Goal: Task Accomplishment & Management: Use online tool/utility

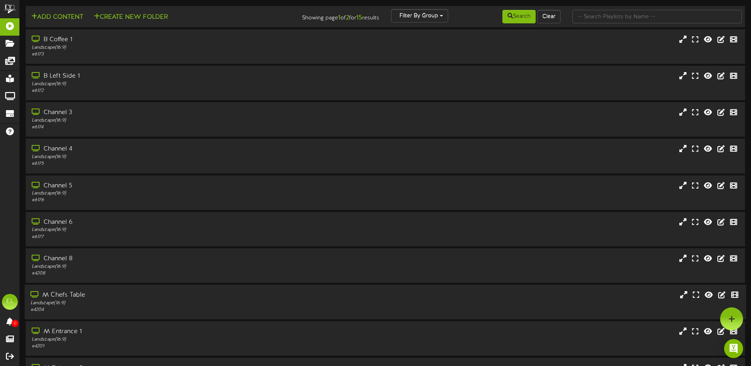
click at [76, 307] on div "# 4204" at bounding box center [174, 310] width 289 height 7
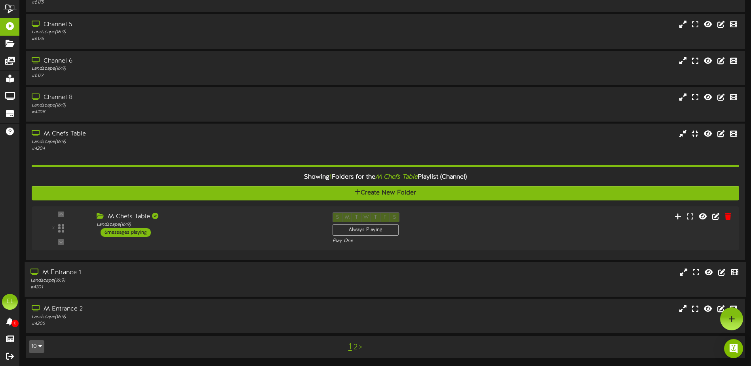
scroll to position [161, 0]
click at [429, 276] on div "M Entrance 1 Landscape ( 16:9 ) # 4201" at bounding box center [386, 279] width 722 height 23
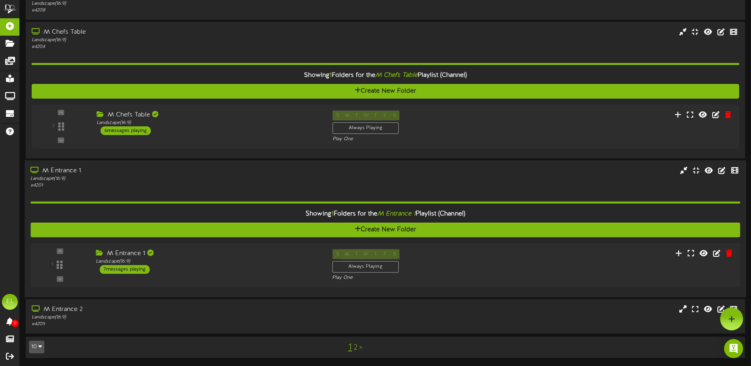
scroll to position [263, 0]
click at [417, 310] on div "M Entrance 2 Landscape ( 16:9 ) # 4205" at bounding box center [386, 316] width 722 height 23
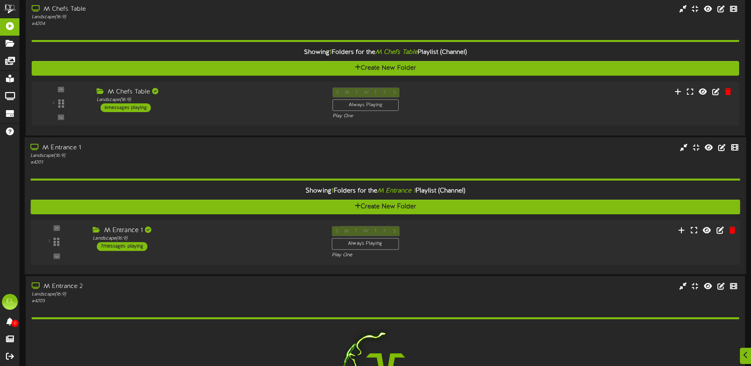
click at [461, 238] on div "S M T W T F S Always Playing Play One" at bounding box center [415, 242] width 179 height 32
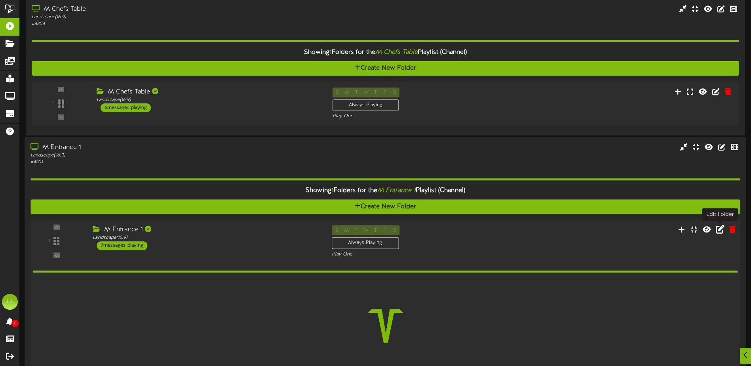
click at [722, 232] on icon at bounding box center [720, 229] width 9 height 9
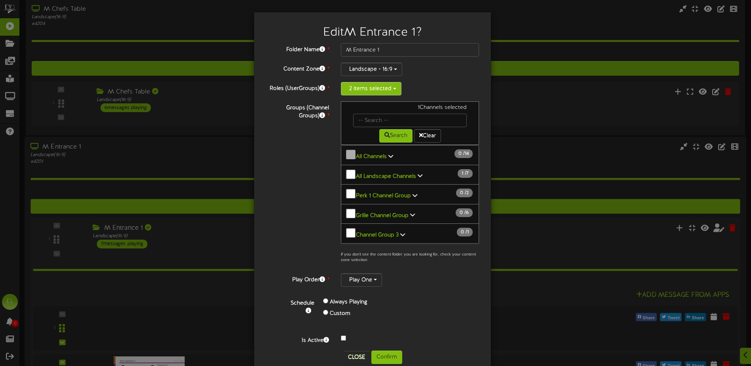
click at [389, 88] on button "2 items selected" at bounding box center [371, 88] width 61 height 13
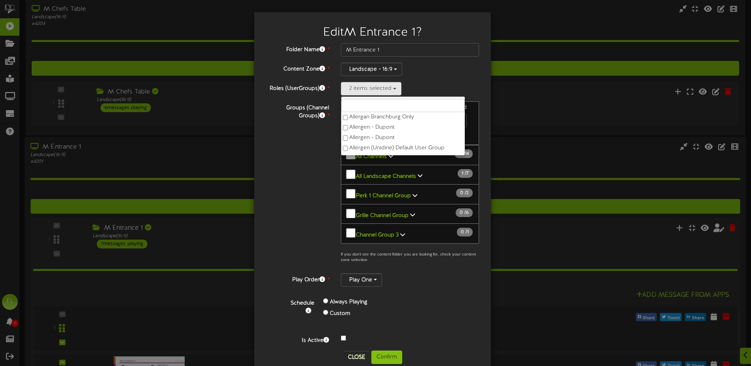
click at [507, 94] on div "Edit M Entrance 1 ? Folder Name * M Entrance 1 Content Zone * Landscape - 16:9 …" at bounding box center [375, 183] width 751 height 366
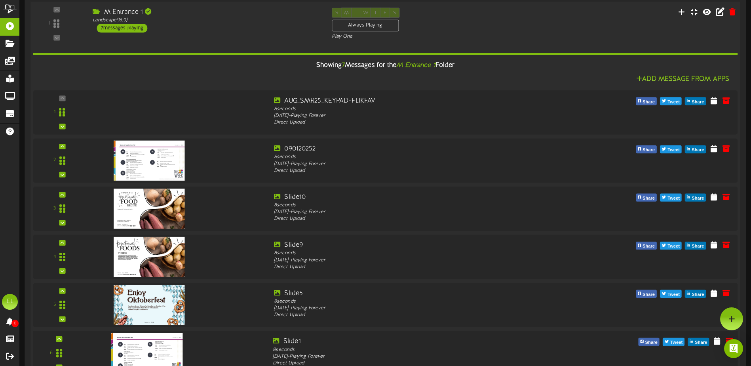
scroll to position [484, 0]
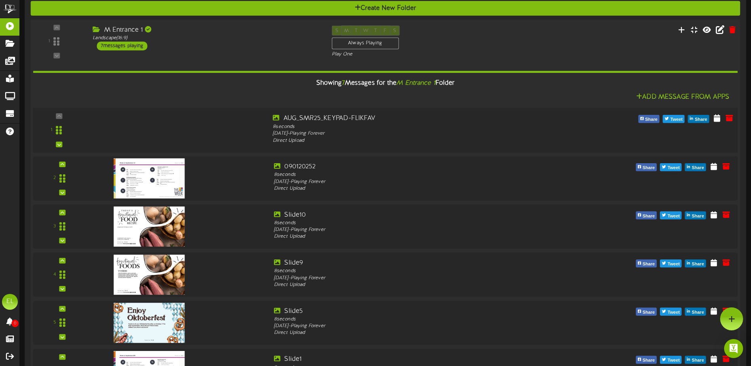
click at [263, 128] on div at bounding box center [178, 128] width 178 height 29
click at [294, 176] on div "8 seconds" at bounding box center [415, 174] width 284 height 7
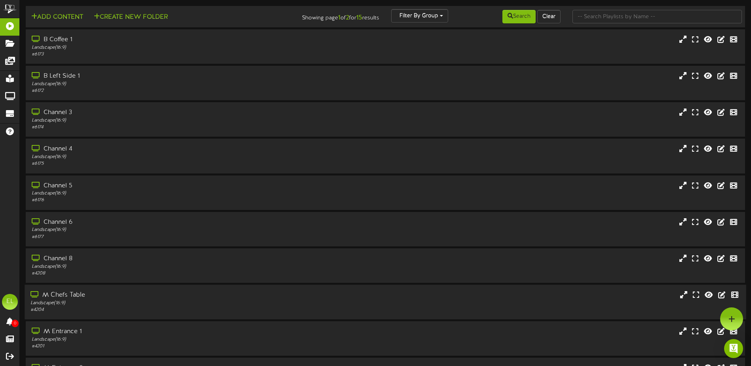
click at [120, 305] on div "Landscape ( 16:9 )" at bounding box center [174, 303] width 289 height 7
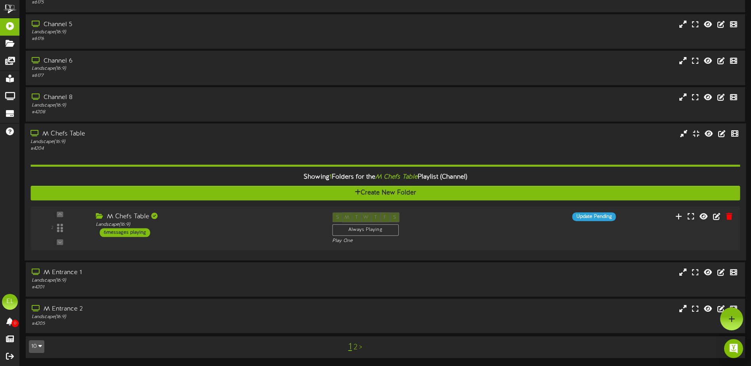
scroll to position [161, 0]
click at [36, 344] on button "10" at bounding box center [36, 346] width 15 height 13
click at [36, 306] on div "25" at bounding box center [36, 307] width 15 height 12
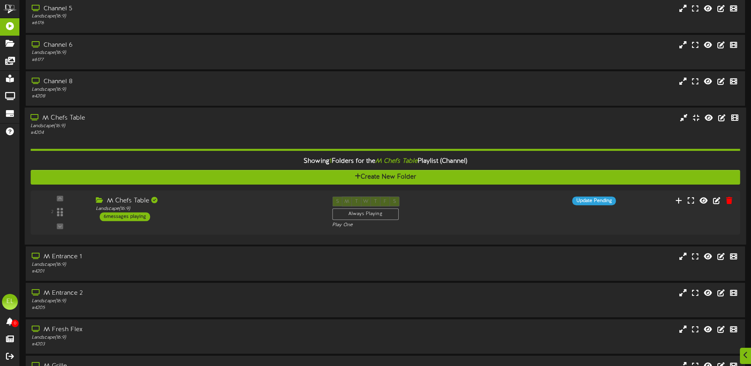
scroll to position [198, 0]
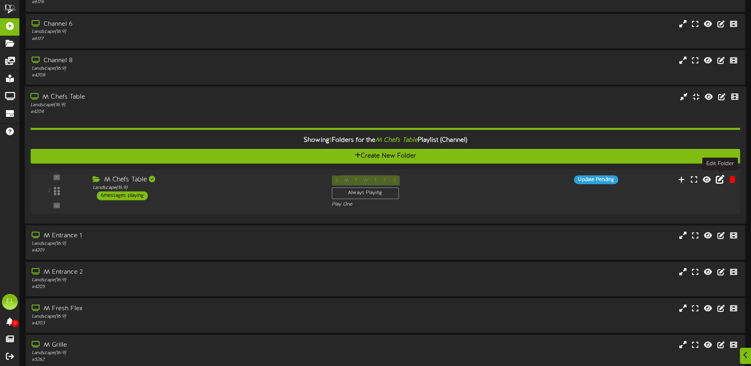
click at [721, 180] on icon at bounding box center [720, 179] width 9 height 9
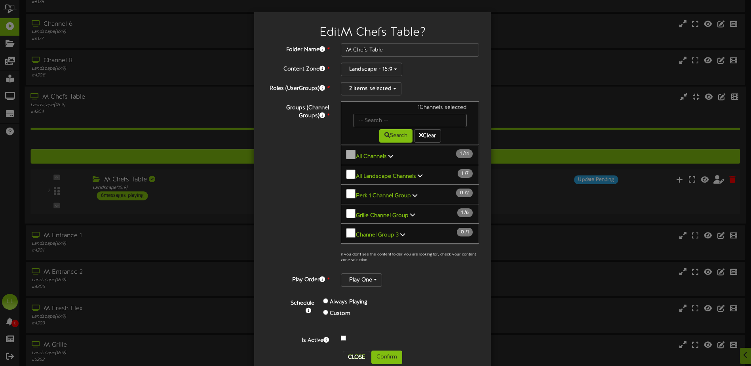
click at [463, 73] on div "Landscape - 16:9" at bounding box center [410, 69] width 138 height 13
click at [289, 199] on div "Groups (Channel Groups) * 1 Channels selected Search Clear All Channels 1 14" at bounding box center [372, 184] width 225 height 166
click at [378, 355] on button "Confirm" at bounding box center [386, 357] width 31 height 13
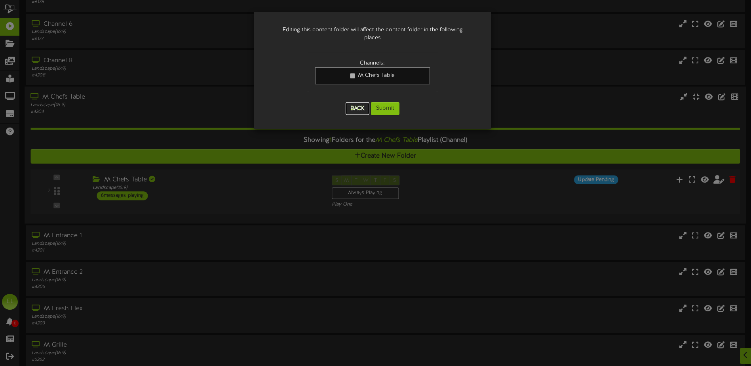
click at [361, 103] on button "Back" at bounding box center [358, 108] width 24 height 13
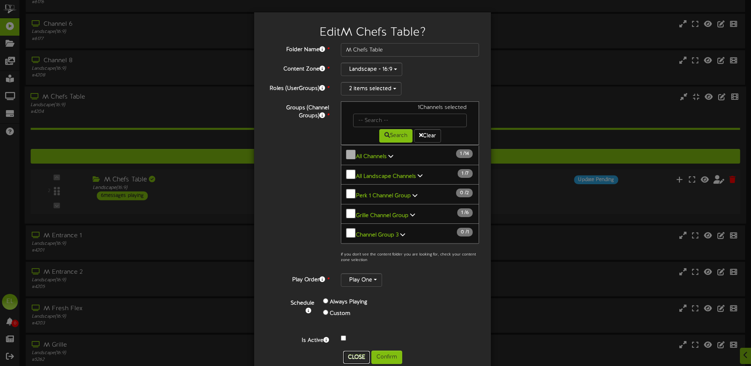
click at [354, 354] on button "Close" at bounding box center [356, 357] width 27 height 13
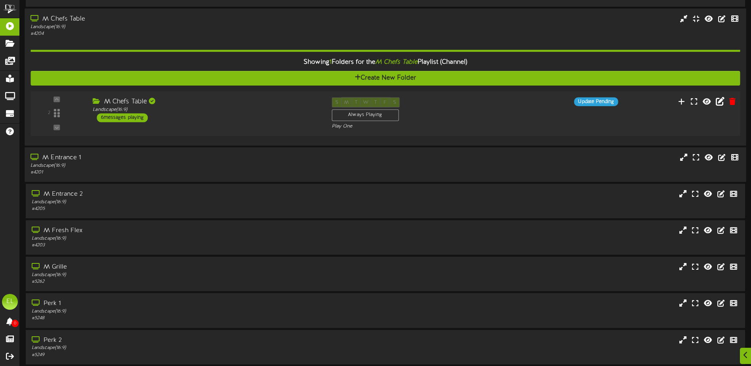
scroll to position [277, 0]
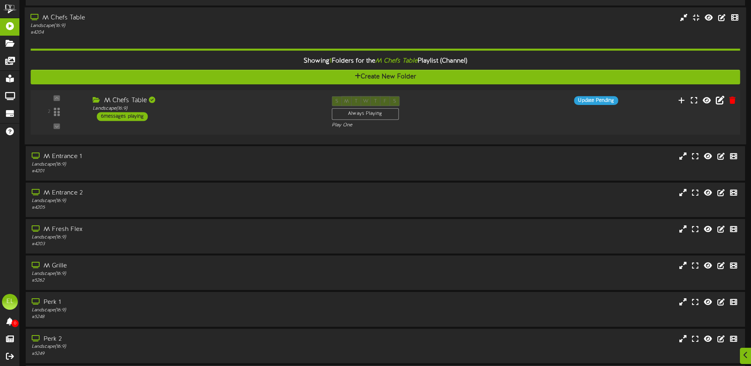
click at [242, 116] on div "M Chefs Table Landscape ( 16:9 ) 6 messages playing" at bounding box center [206, 108] width 239 height 25
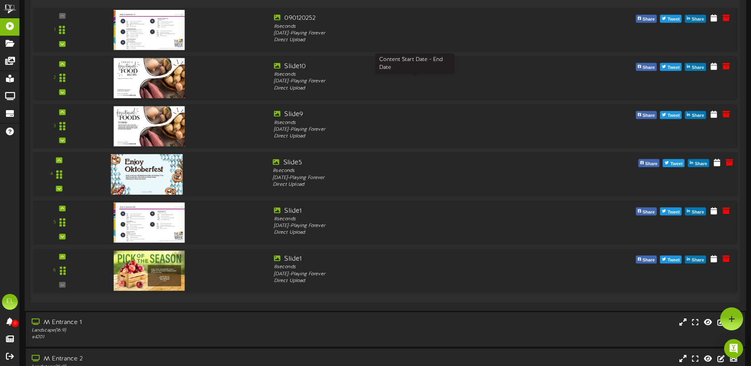
scroll to position [396, 0]
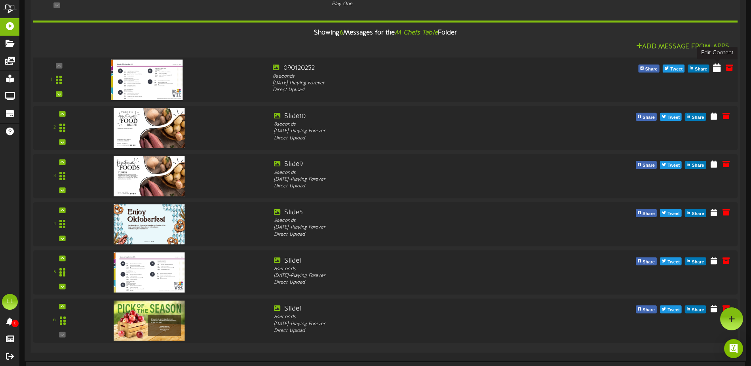
click at [716, 68] on icon at bounding box center [717, 67] width 8 height 9
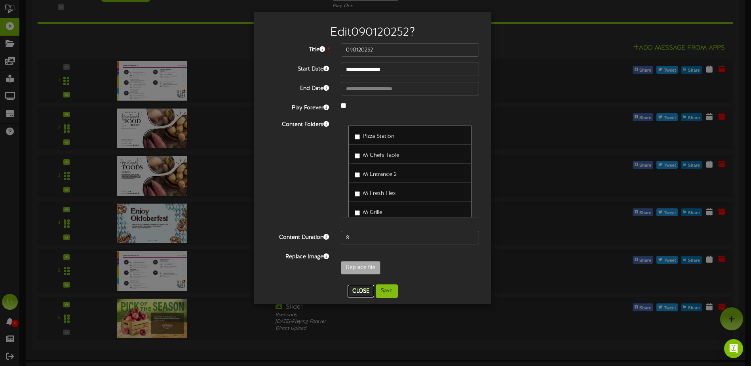
click at [360, 291] on button "Close" at bounding box center [361, 291] width 27 height 13
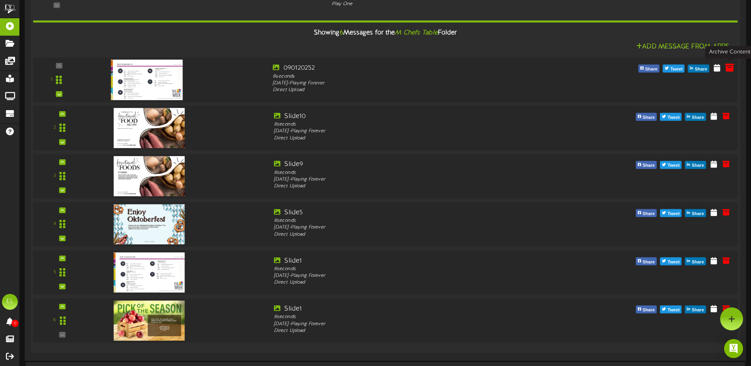
click at [731, 67] on icon at bounding box center [730, 67] width 9 height 9
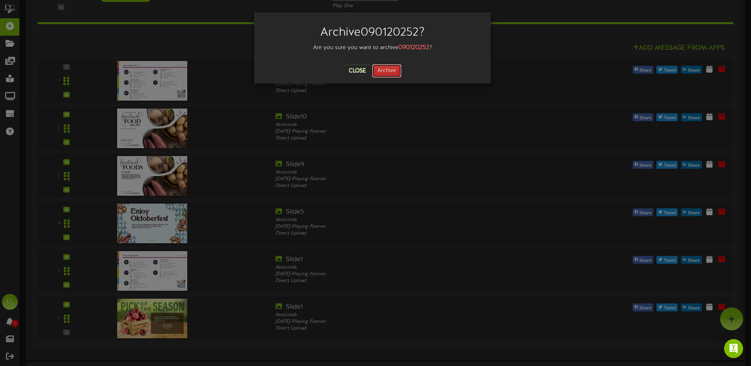
click at [389, 75] on button "Archive" at bounding box center [386, 70] width 29 height 13
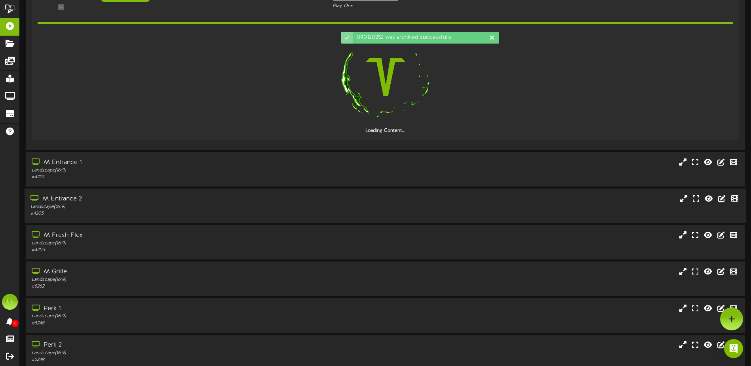
click at [69, 202] on div "Add Content Create New Folder Showing page 1 of 1 for 15 results Filter By Grou…" at bounding box center [386, 23] width 732 height 827
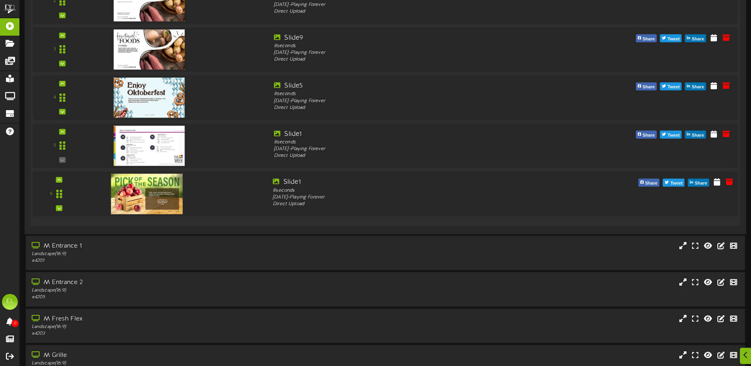
scroll to position [475, 0]
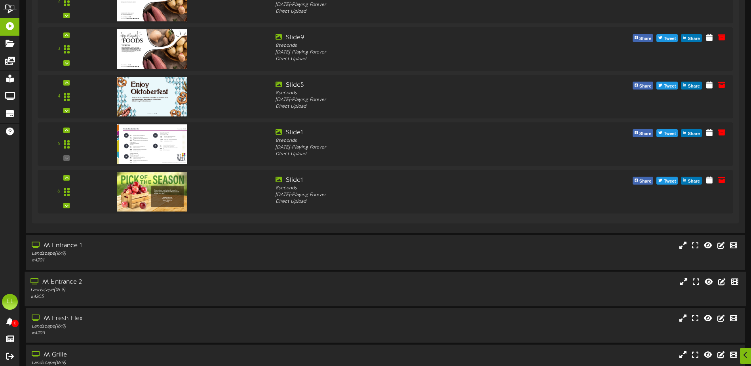
click at [72, 280] on div "M Entrance 2" at bounding box center [174, 282] width 289 height 9
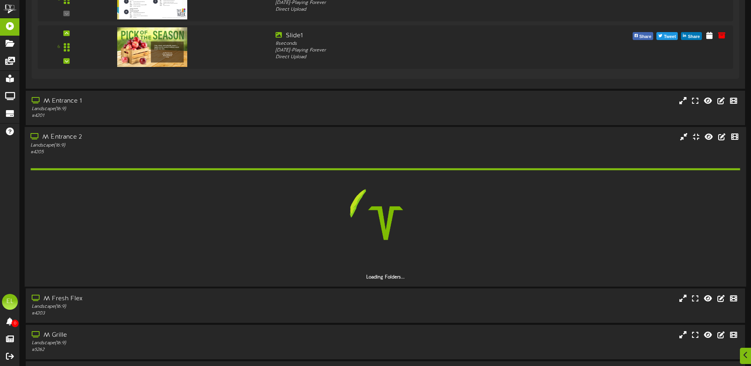
scroll to position [634, 0]
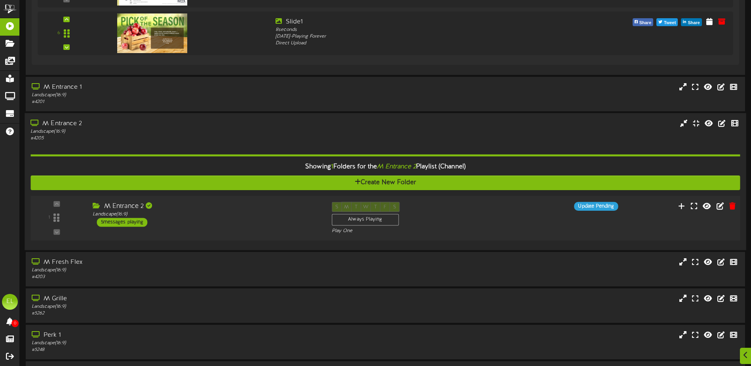
click at [180, 219] on div "M Entrance 2 Landscape ( 16:9 ) 5 messages playing" at bounding box center [206, 214] width 239 height 25
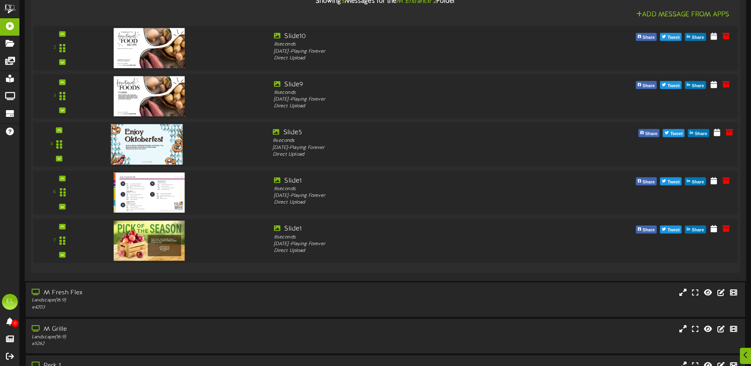
scroll to position [911, 0]
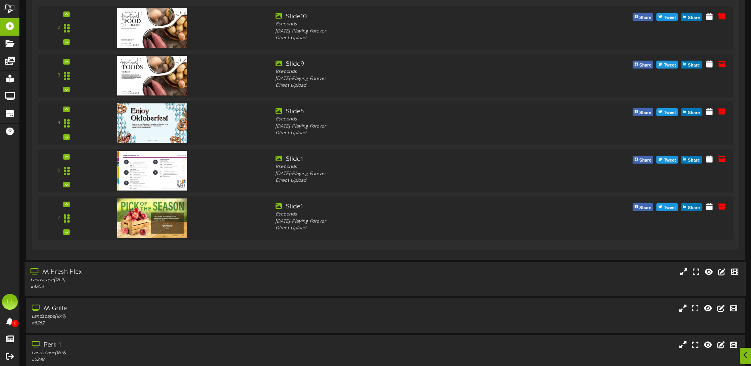
click at [140, 278] on div "Landscape ( 16:9 )" at bounding box center [174, 279] width 289 height 7
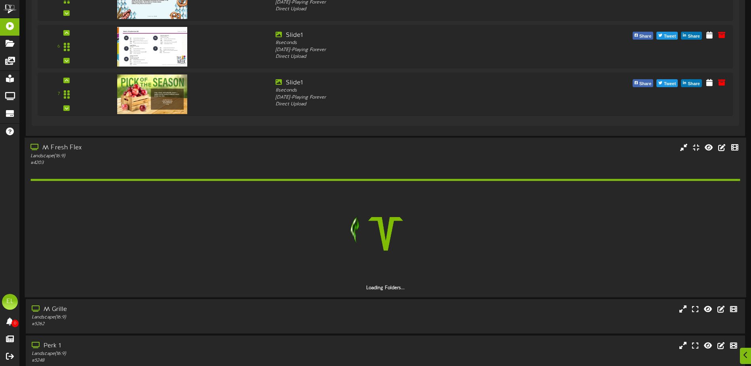
scroll to position [1069, 0]
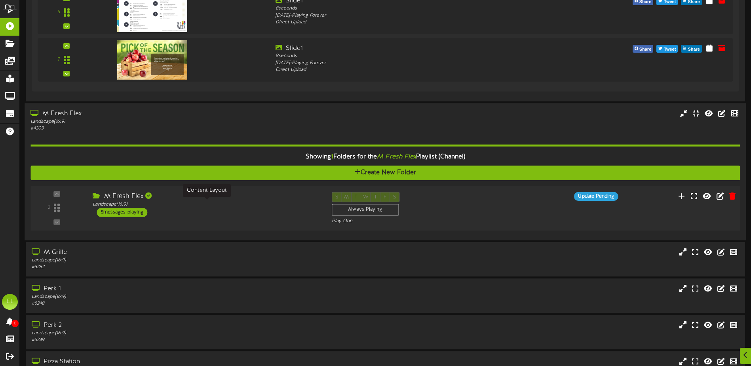
click at [207, 207] on div "Landscape ( 16:9 )" at bounding box center [206, 204] width 227 height 7
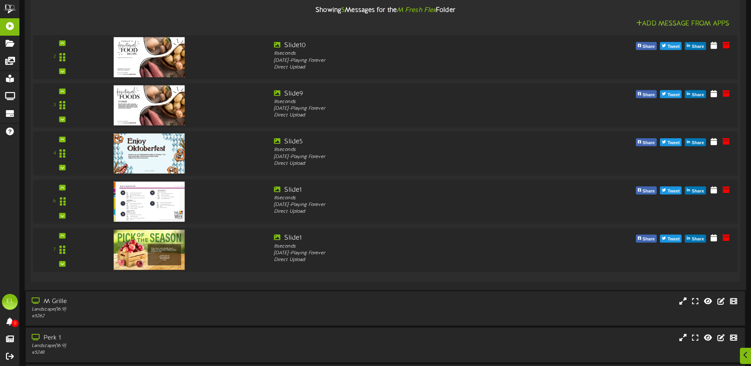
scroll to position [1347, 0]
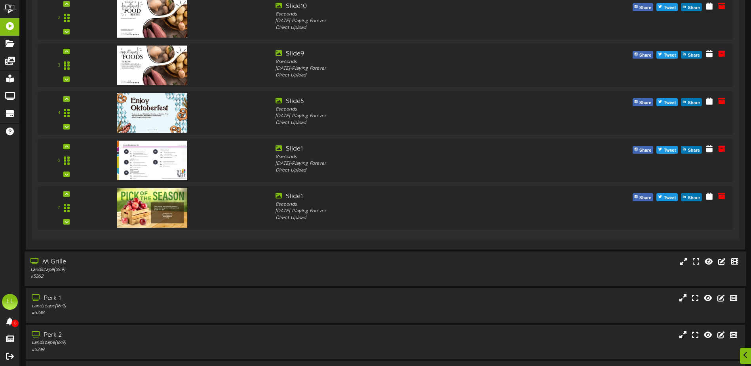
click at [95, 270] on div "Landscape ( 16:9 )" at bounding box center [174, 270] width 289 height 7
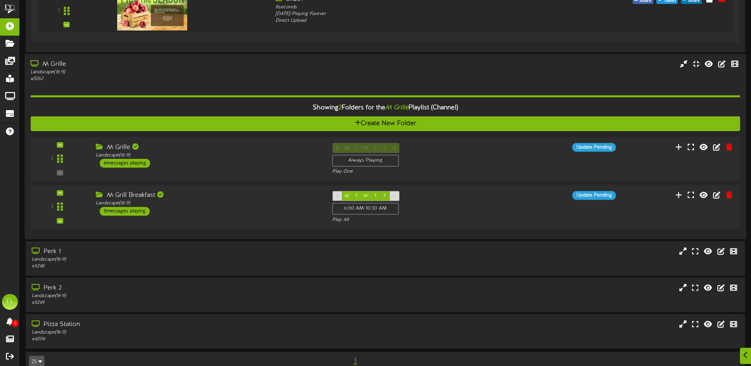
scroll to position [1545, 0]
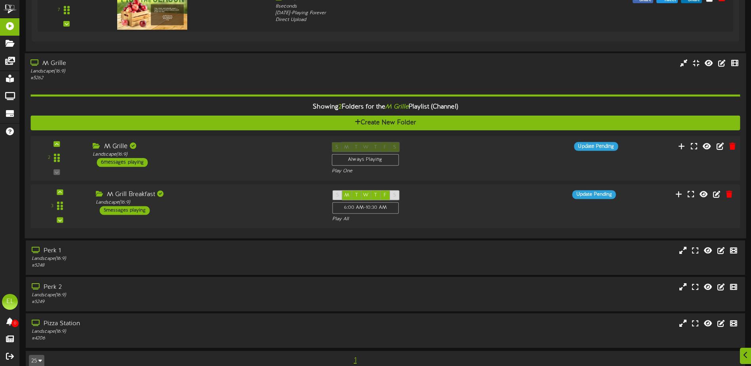
click at [179, 162] on div "M Grille Landscape ( 16:9 ) 6 messages playing" at bounding box center [206, 154] width 239 height 25
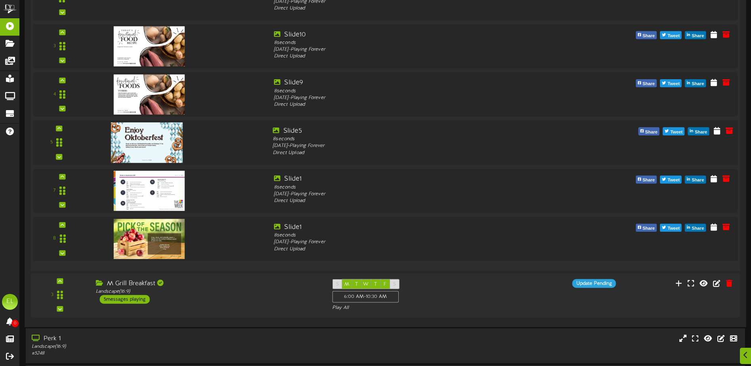
scroll to position [1822, 0]
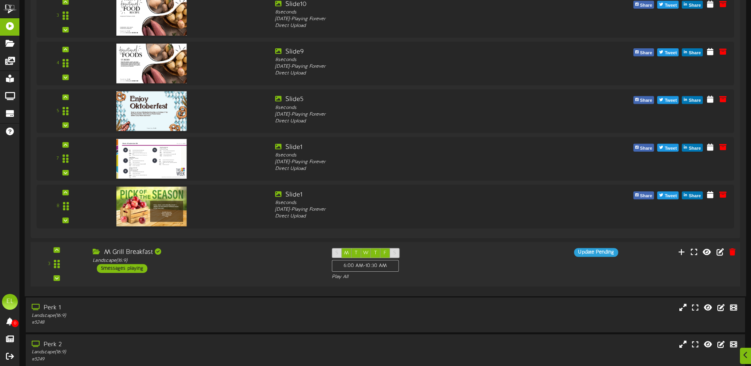
click at [204, 265] on div "M Grill Breakfast Landscape ( 16:9 ) 5 messages playing" at bounding box center [206, 260] width 239 height 25
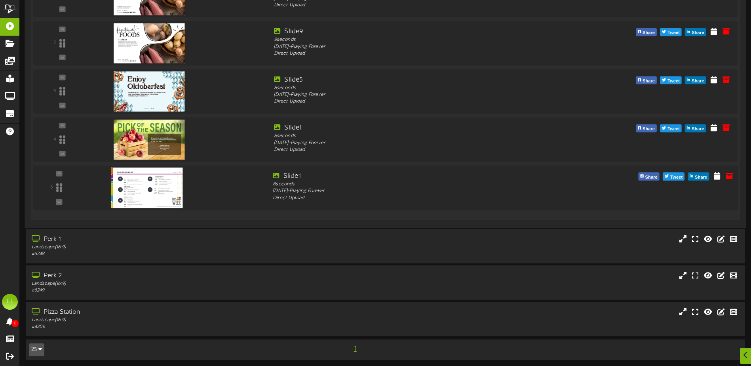
scroll to position [2178, 0]
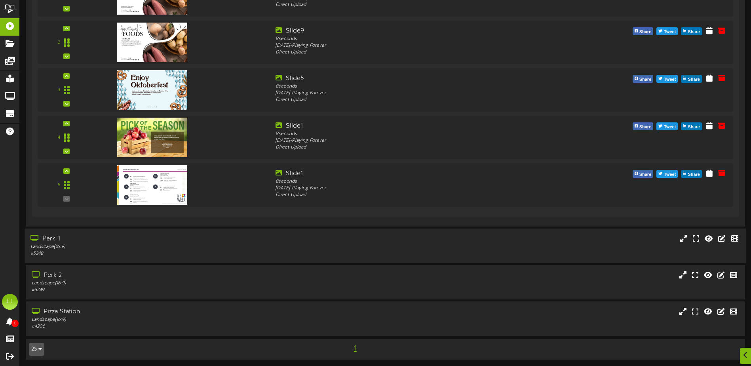
click at [121, 250] on div "Landscape ( 16:9 )" at bounding box center [174, 247] width 289 height 7
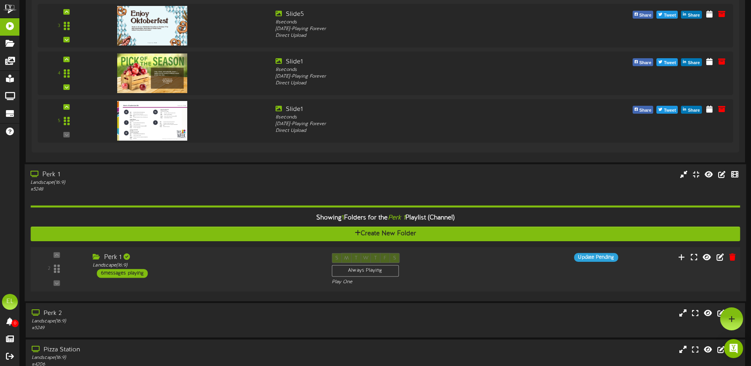
scroll to position [2282, 0]
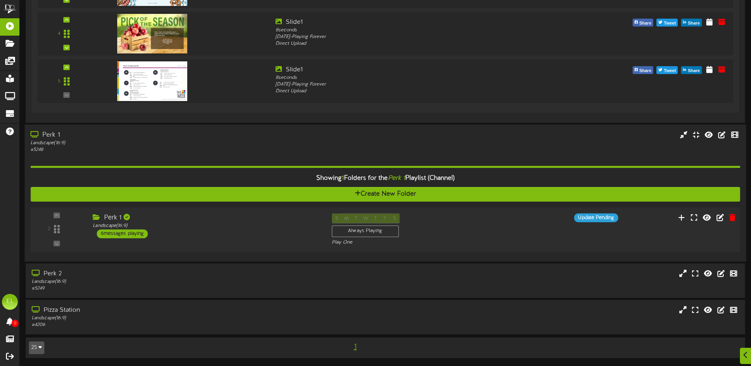
click at [181, 234] on div "Perk 1 Landscape ( 16:9 ) 6 messages playing" at bounding box center [206, 225] width 239 height 25
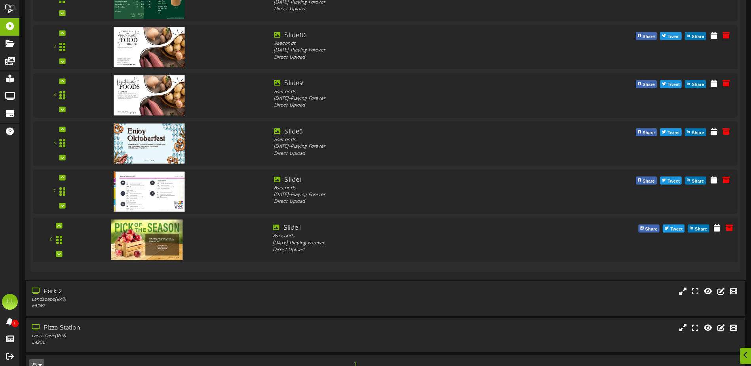
scroll to position [2616, 0]
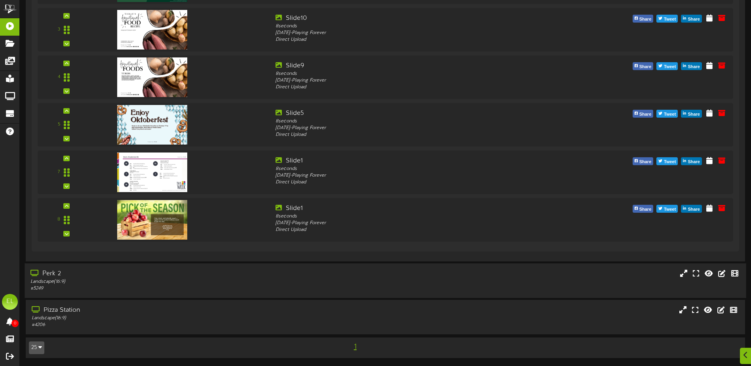
click at [89, 287] on div "# 5249" at bounding box center [174, 288] width 289 height 7
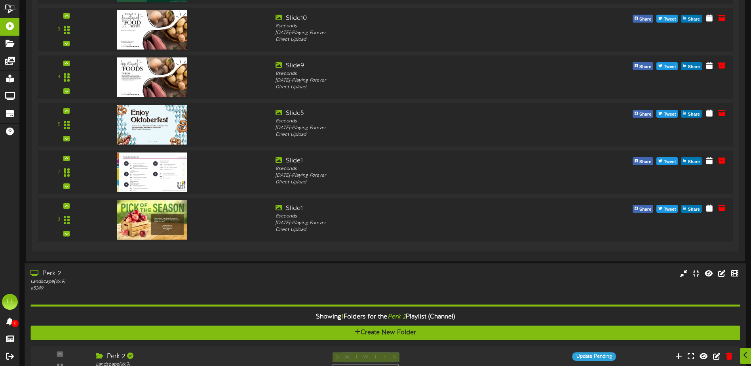
scroll to position [2719, 0]
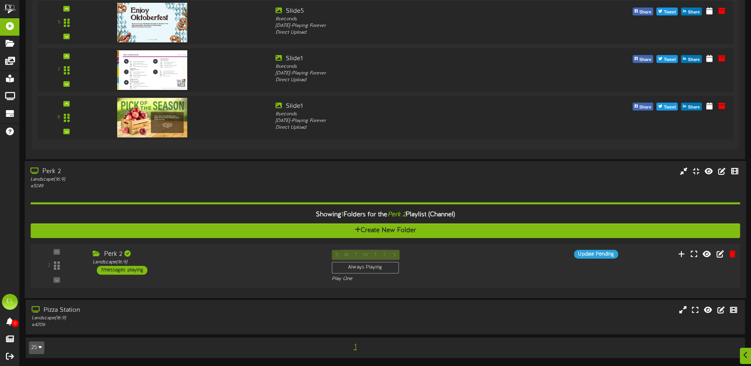
click at [232, 270] on div "Perk 2 Landscape ( 16:9 ) 7 messages playing" at bounding box center [206, 262] width 239 height 25
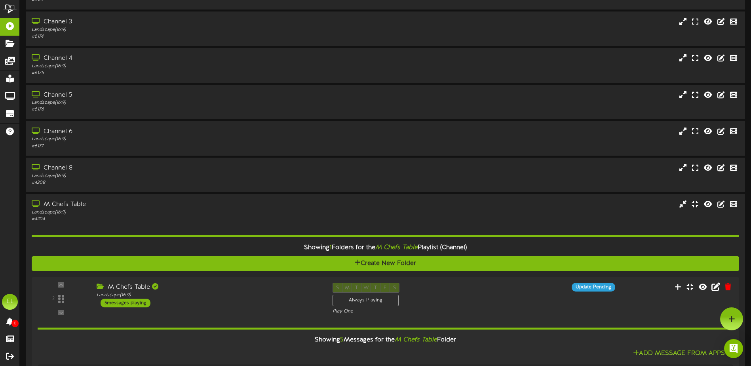
scroll to position [0, 0]
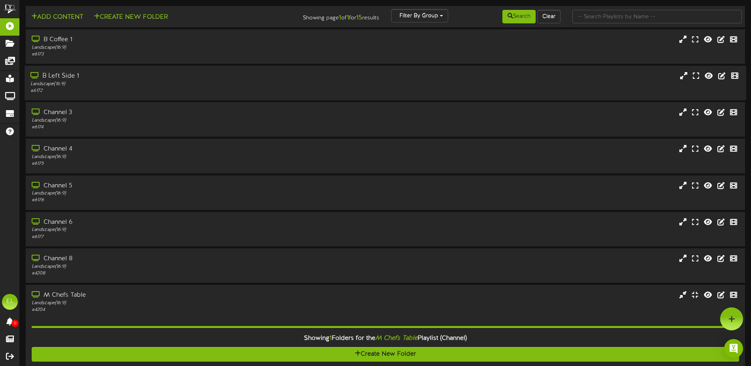
click at [54, 74] on div "B Left Side 1" at bounding box center [174, 76] width 289 height 9
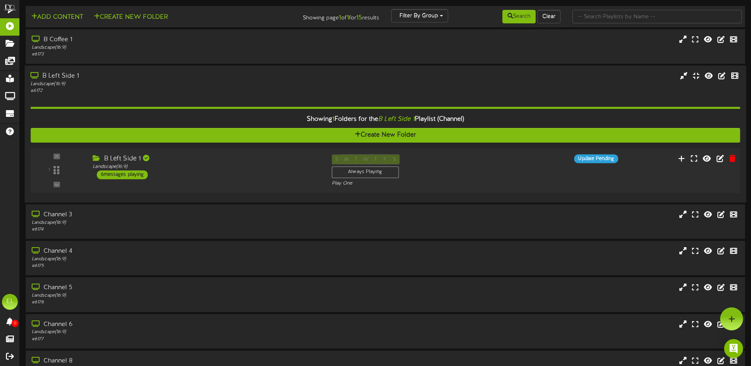
click at [242, 176] on div "B Left Side 1 Landscape ( 16:9 ) 6 messages playing" at bounding box center [206, 166] width 239 height 25
